Goal: Find specific page/section: Locate a particular part of the current website

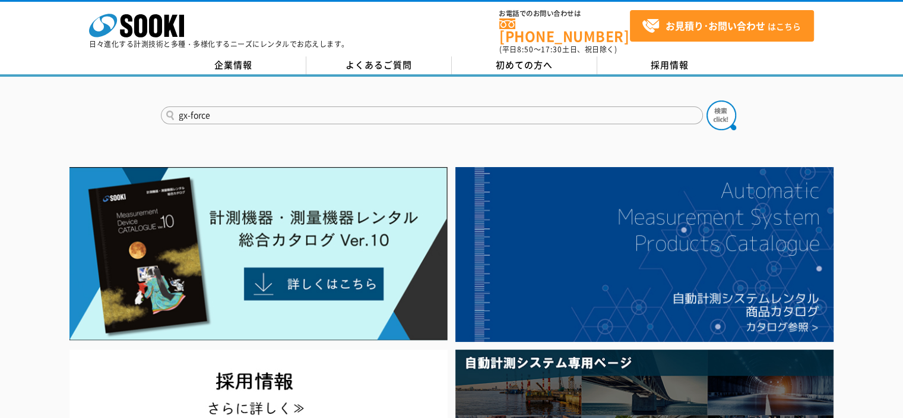
type input "gx-force"
click at [707, 100] on button at bounding box center [722, 115] width 30 height 30
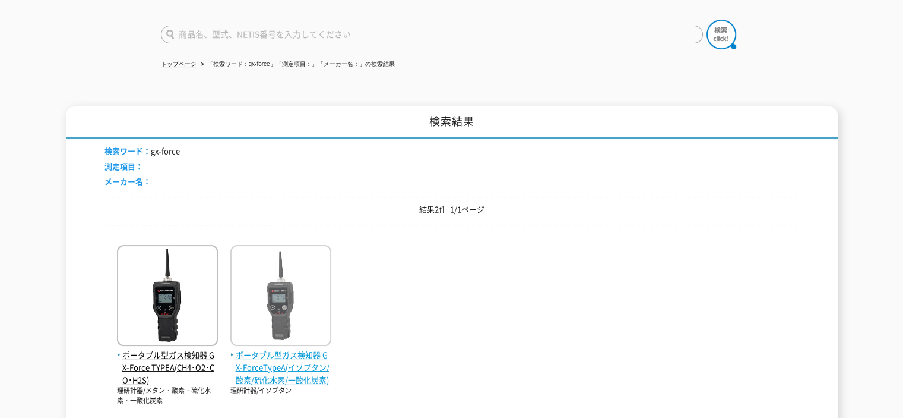
scroll to position [178, 0]
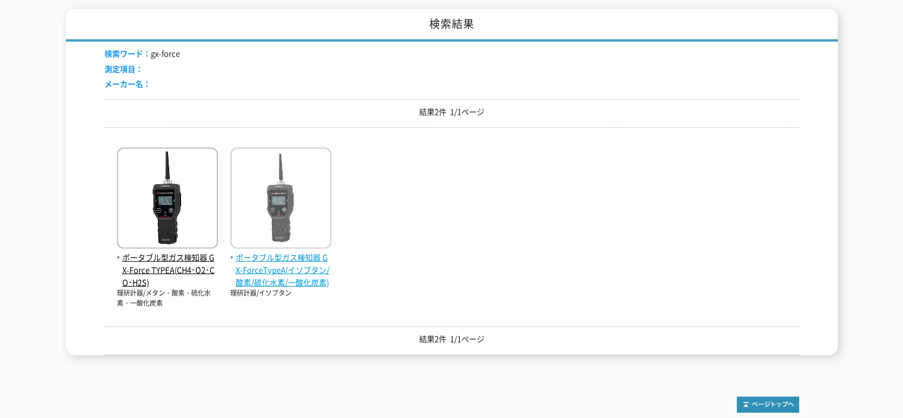
click at [271, 266] on span "ポータブル型ガス検知器 GX-ForceTypeA(イソブタン/酸素/硫化水素/一酸化炭素)" at bounding box center [280, 269] width 101 height 37
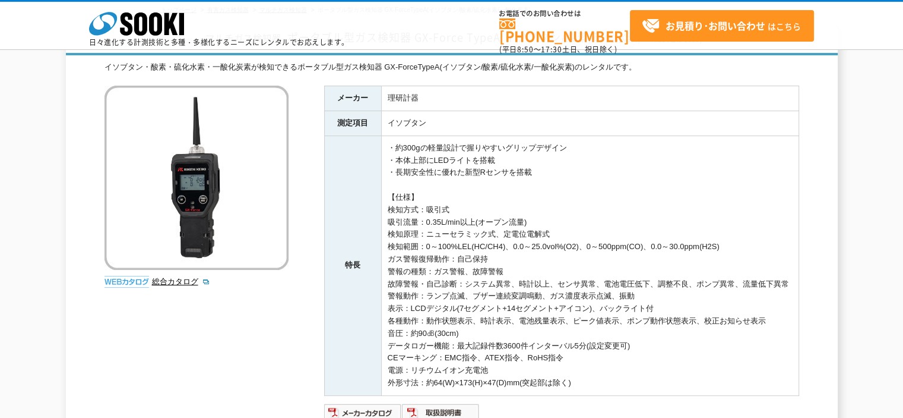
scroll to position [59, 0]
